Goal: Check status: Check status

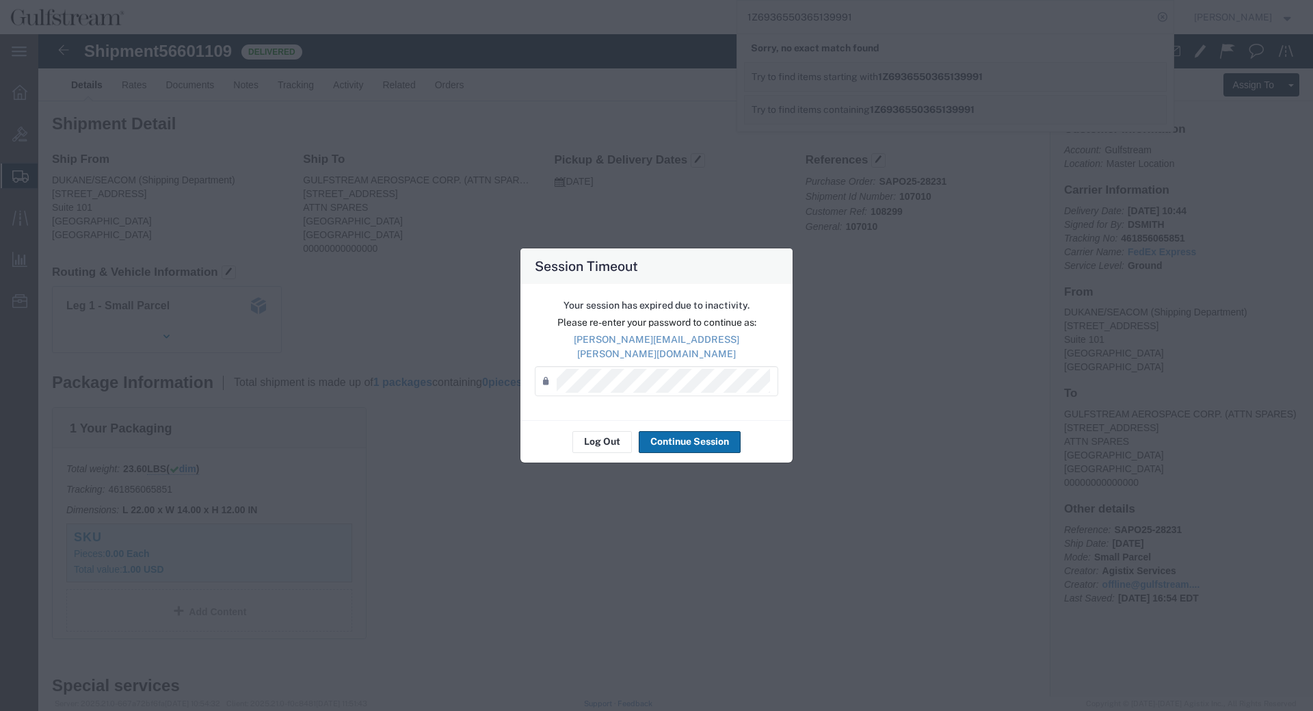
click at [698, 443] on button "Continue Session" at bounding box center [690, 442] width 102 height 22
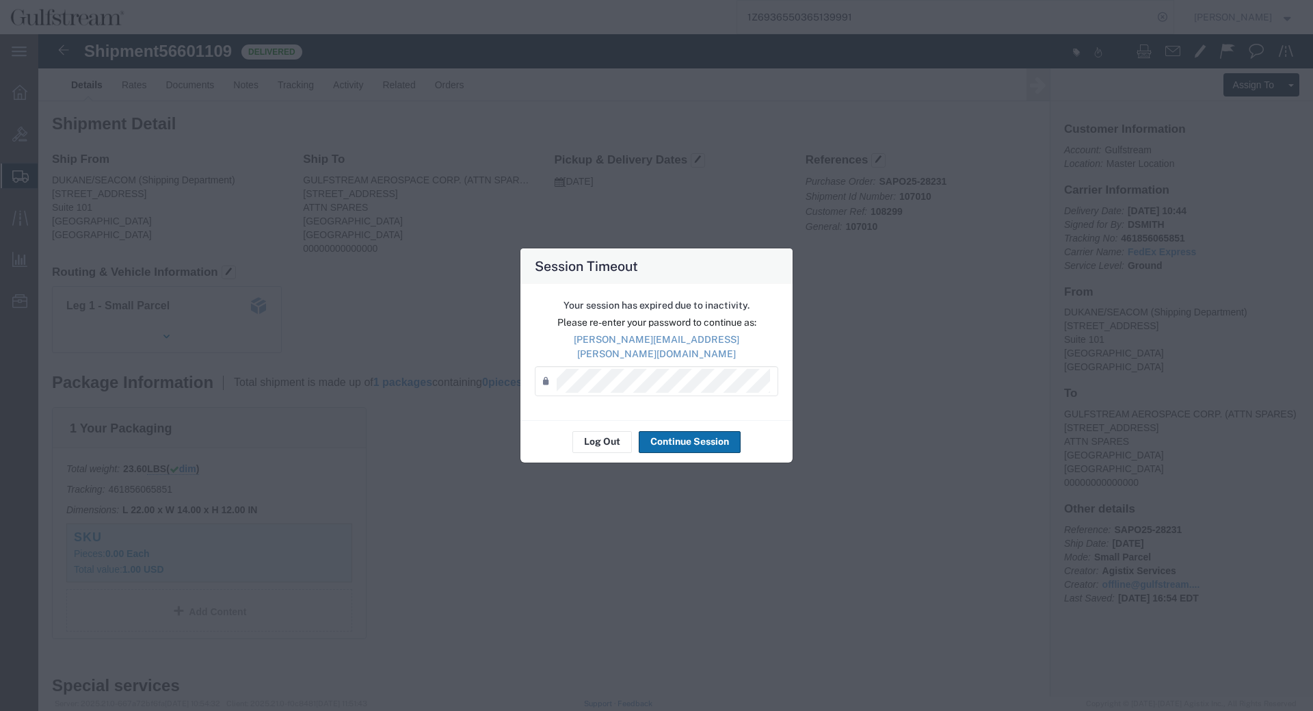
click at [713, 434] on button "Continue Session" at bounding box center [690, 442] width 102 height 22
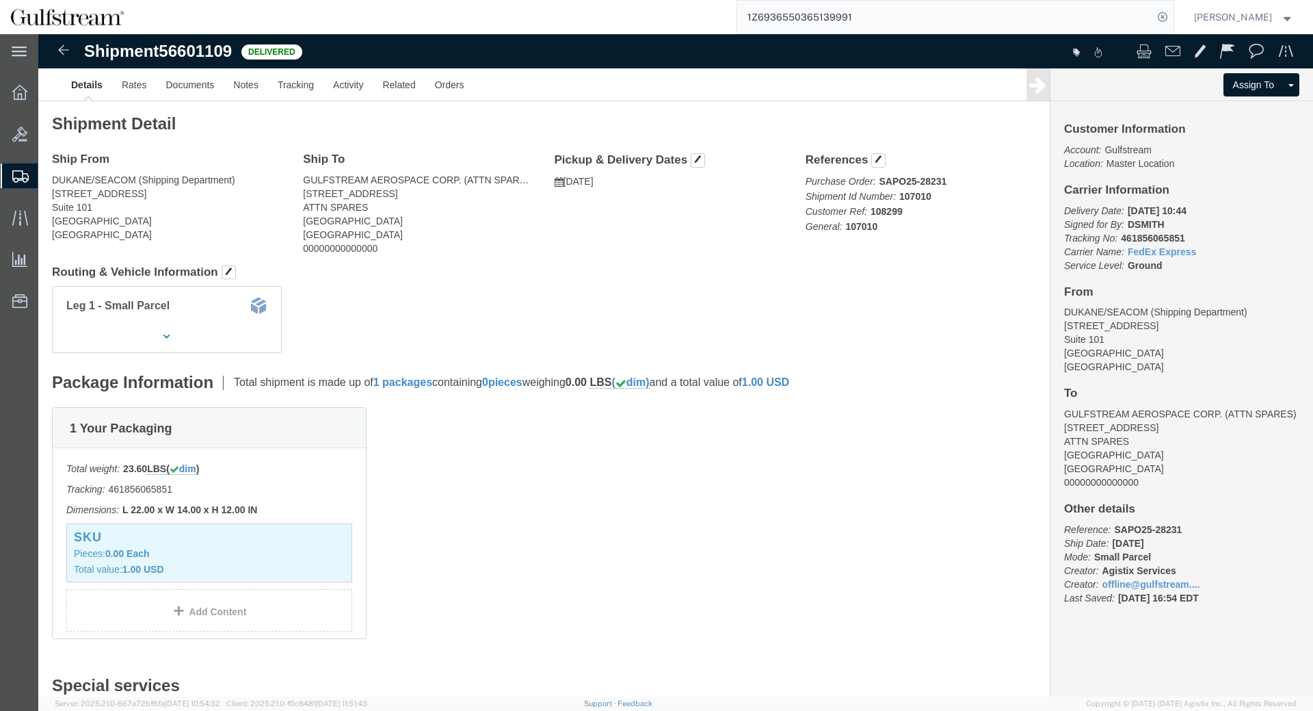
click at [812, 21] on input "1Z6936550365139991" at bounding box center [945, 17] width 416 height 33
paste input "429744646669"
type input "429744646669"
click at [1172, 21] on icon at bounding box center [1162, 17] width 19 height 19
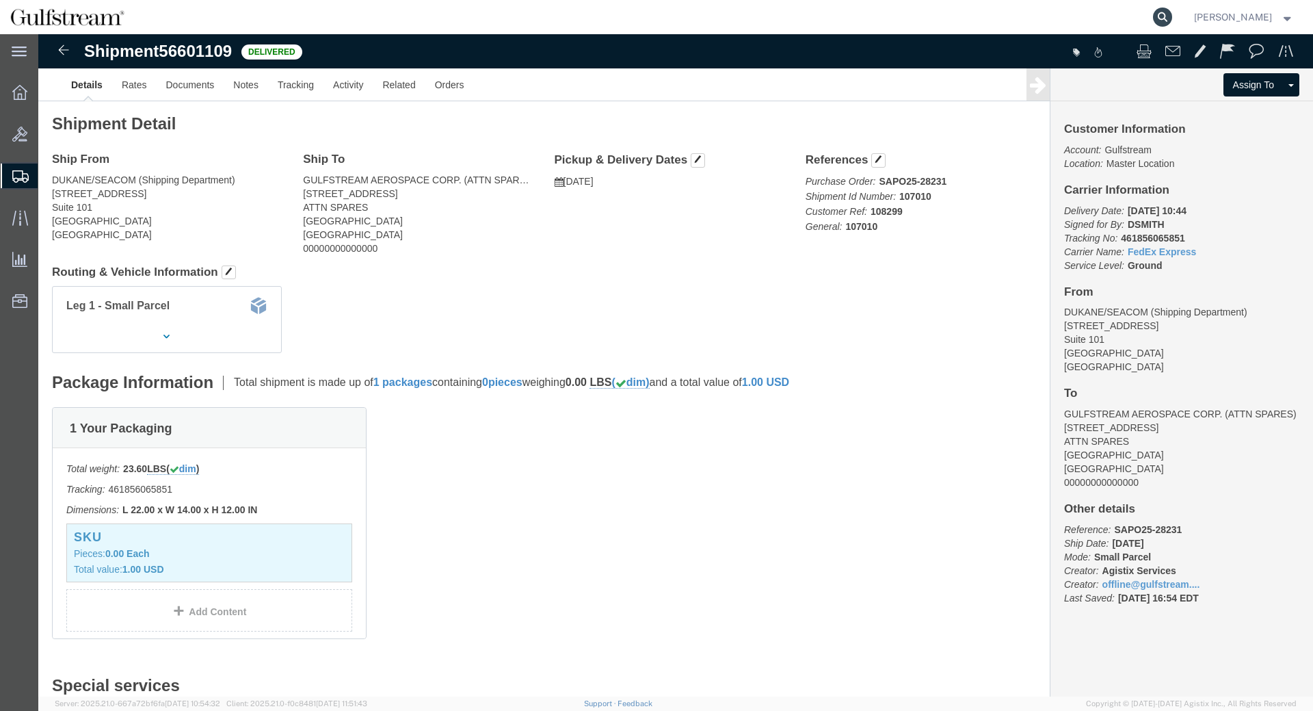
click at [1172, 16] on icon at bounding box center [1162, 17] width 19 height 19
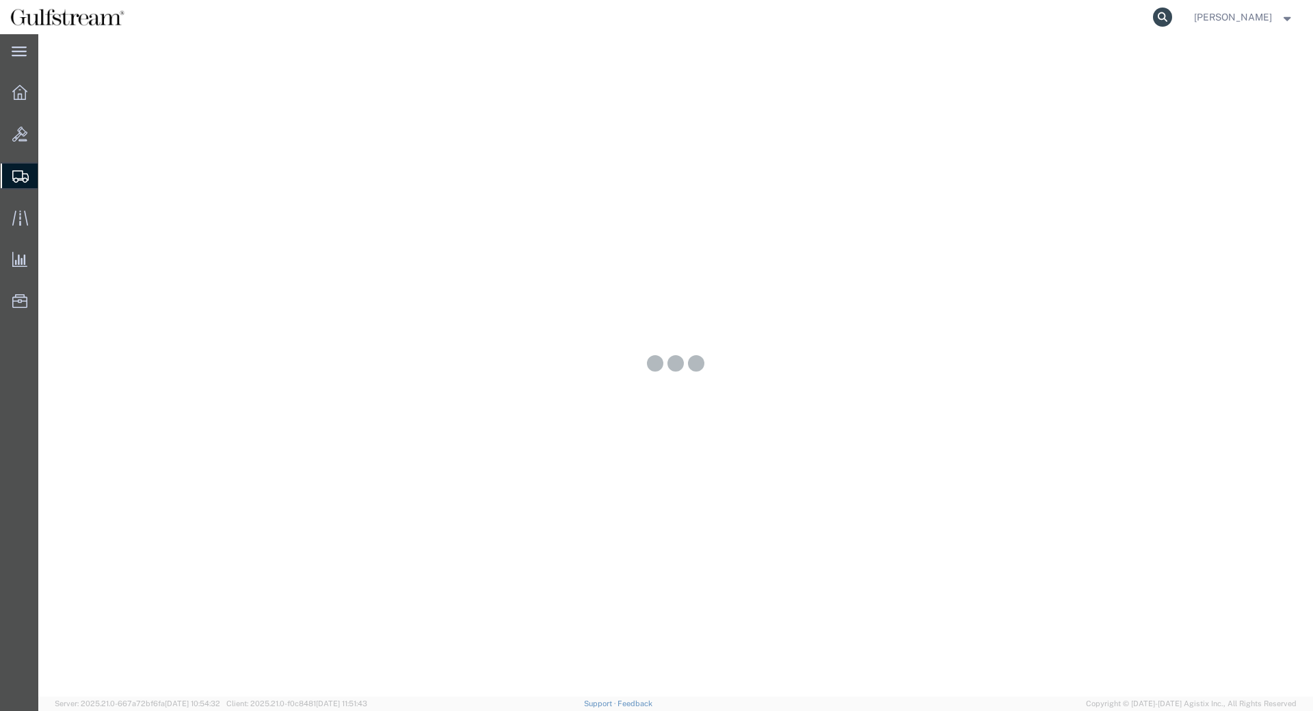
click at [1171, 9] on icon at bounding box center [1162, 17] width 19 height 19
click at [1096, 12] on input "search" at bounding box center [945, 17] width 416 height 33
paste input "429744647492"
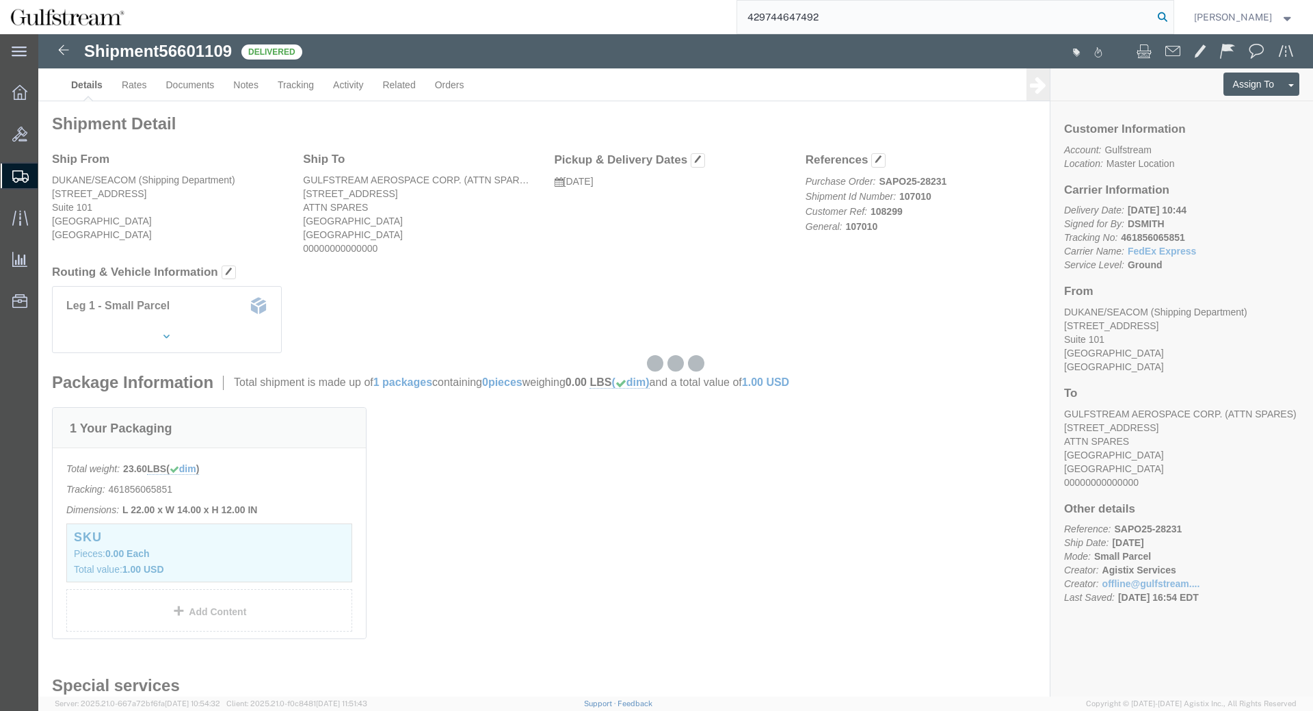
click at [1172, 18] on icon at bounding box center [1162, 17] width 19 height 19
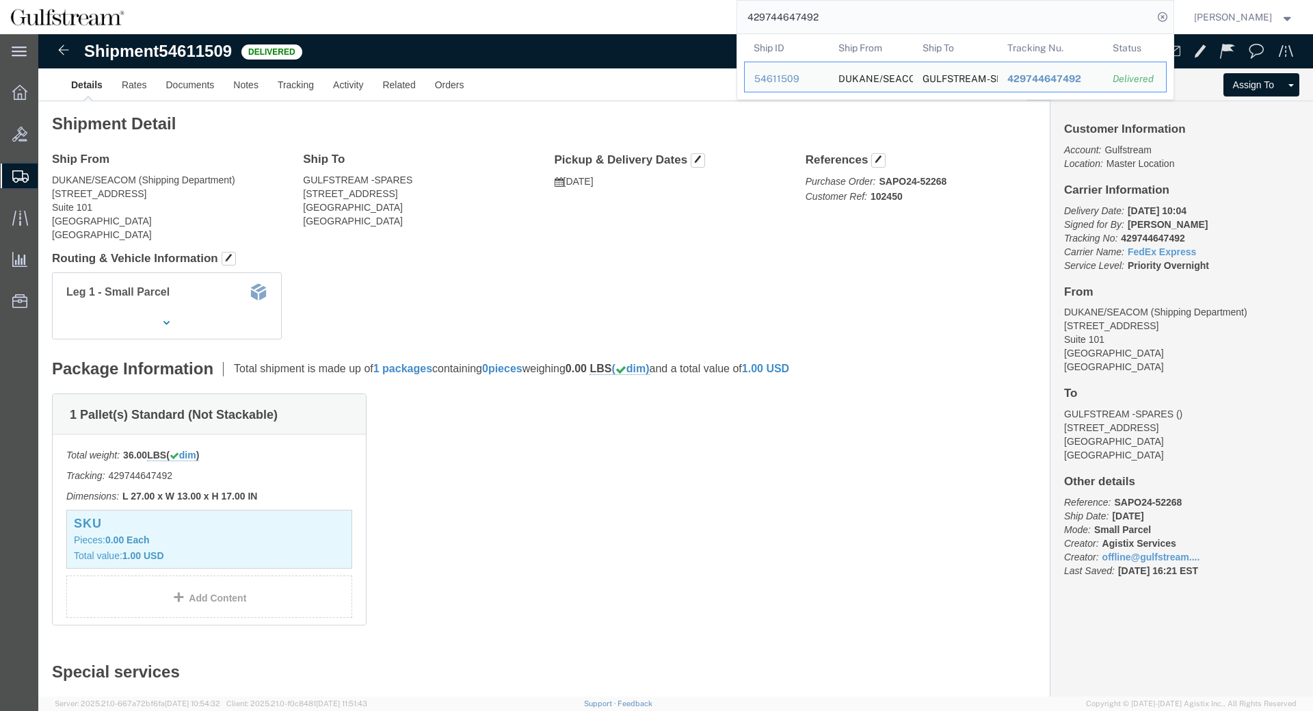
click at [808, 14] on input "429744647492" at bounding box center [945, 17] width 416 height 33
paste input "5467"
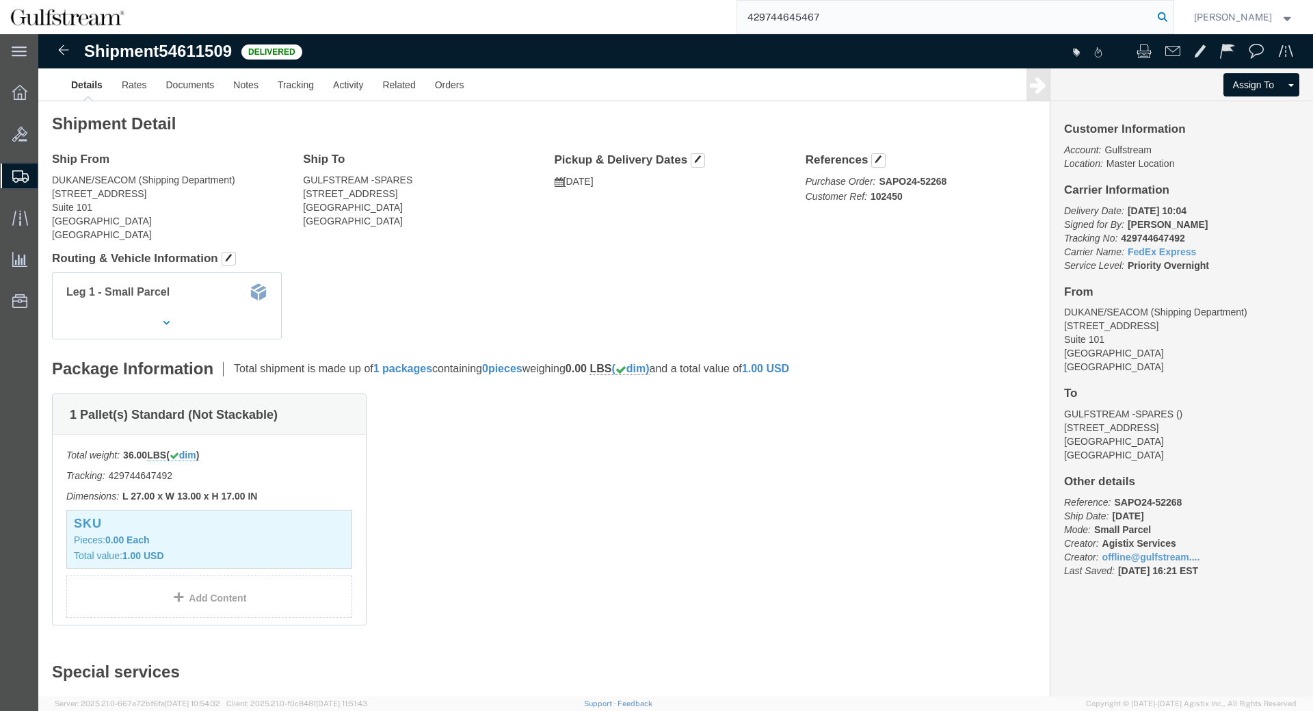
type input "429744645467"
click at [1172, 16] on icon at bounding box center [1162, 17] width 19 height 19
